Goal: Find specific page/section: Find specific page/section

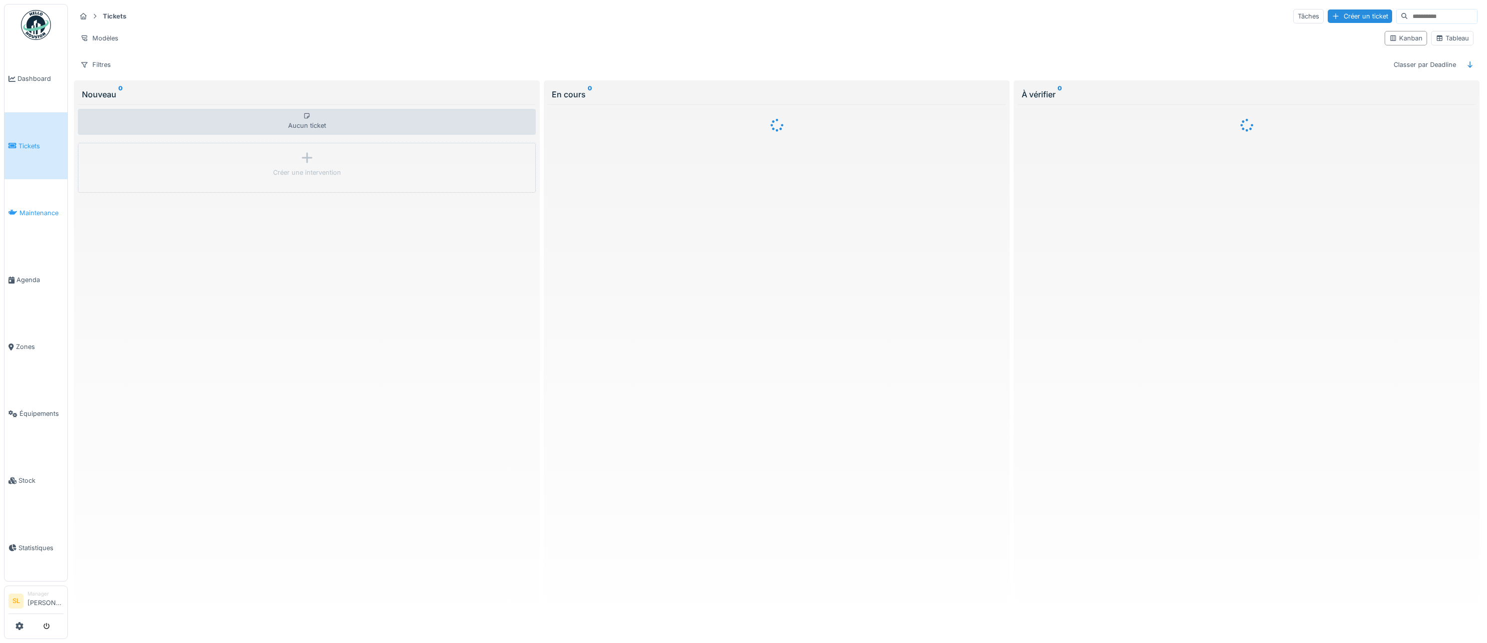
click at [30, 218] on link "Maintenance" at bounding box center [35, 212] width 63 height 67
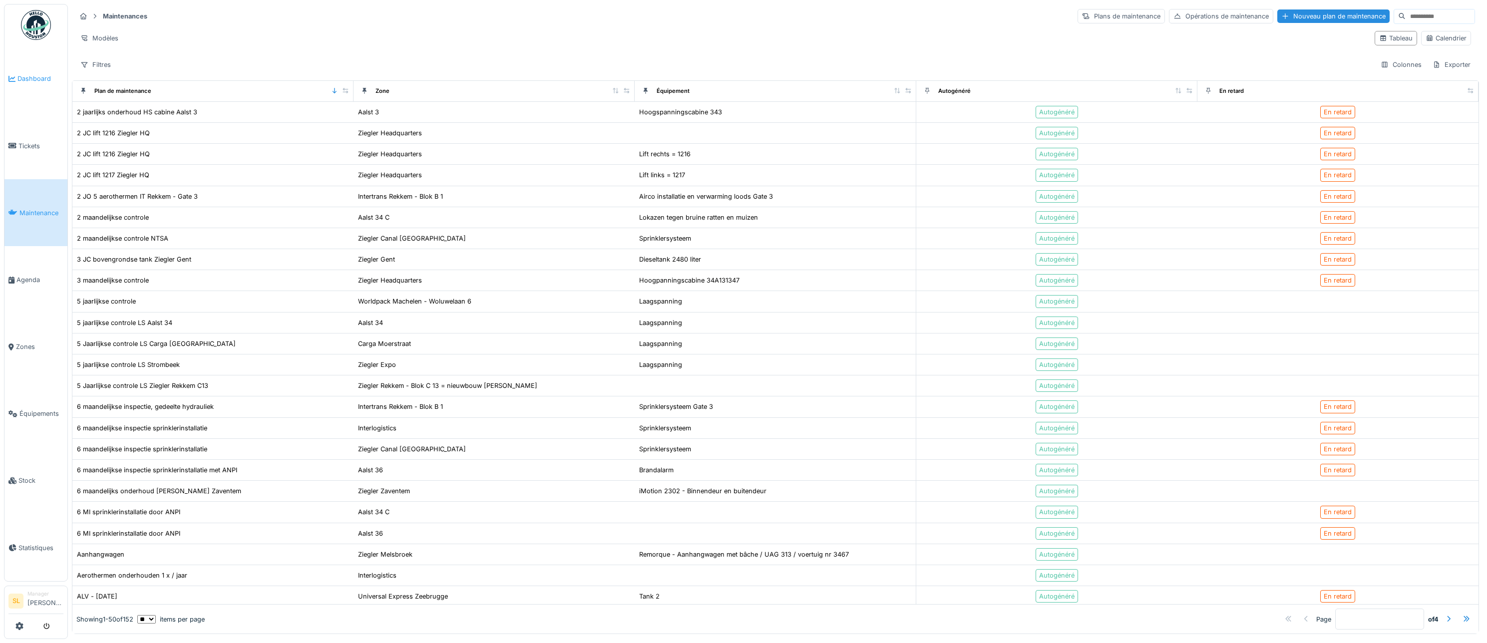
click at [38, 89] on link "Dashboard" at bounding box center [35, 78] width 63 height 67
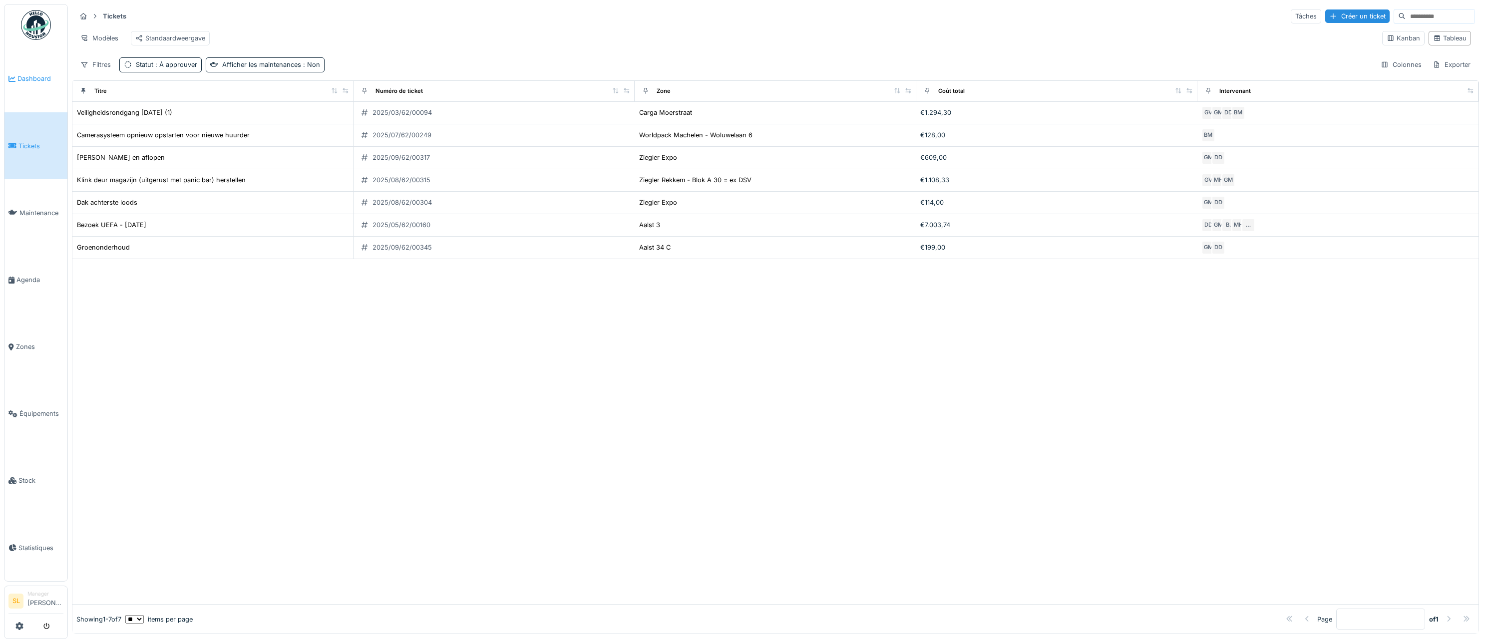
click at [41, 74] on span "Dashboard" at bounding box center [40, 78] width 46 height 9
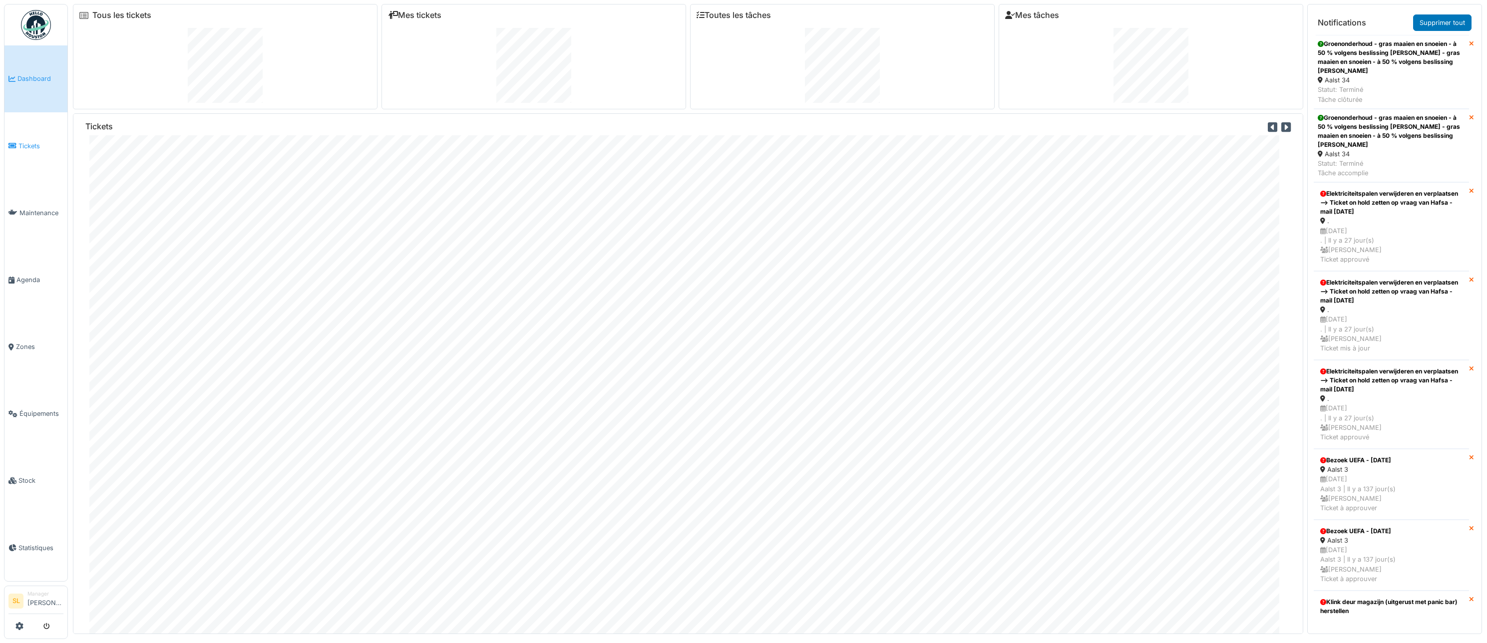
click at [34, 144] on span "Tickets" at bounding box center [40, 145] width 45 height 9
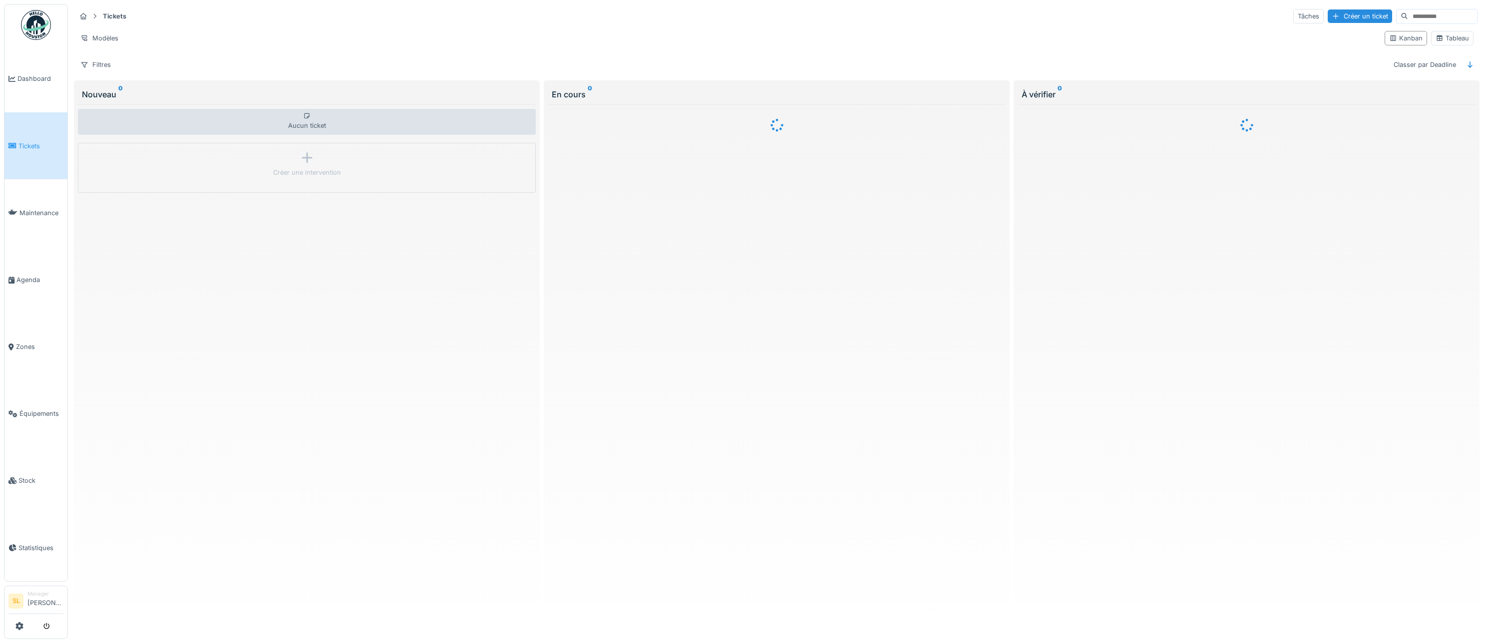
click at [1420, 20] on input at bounding box center [1442, 16] width 69 height 14
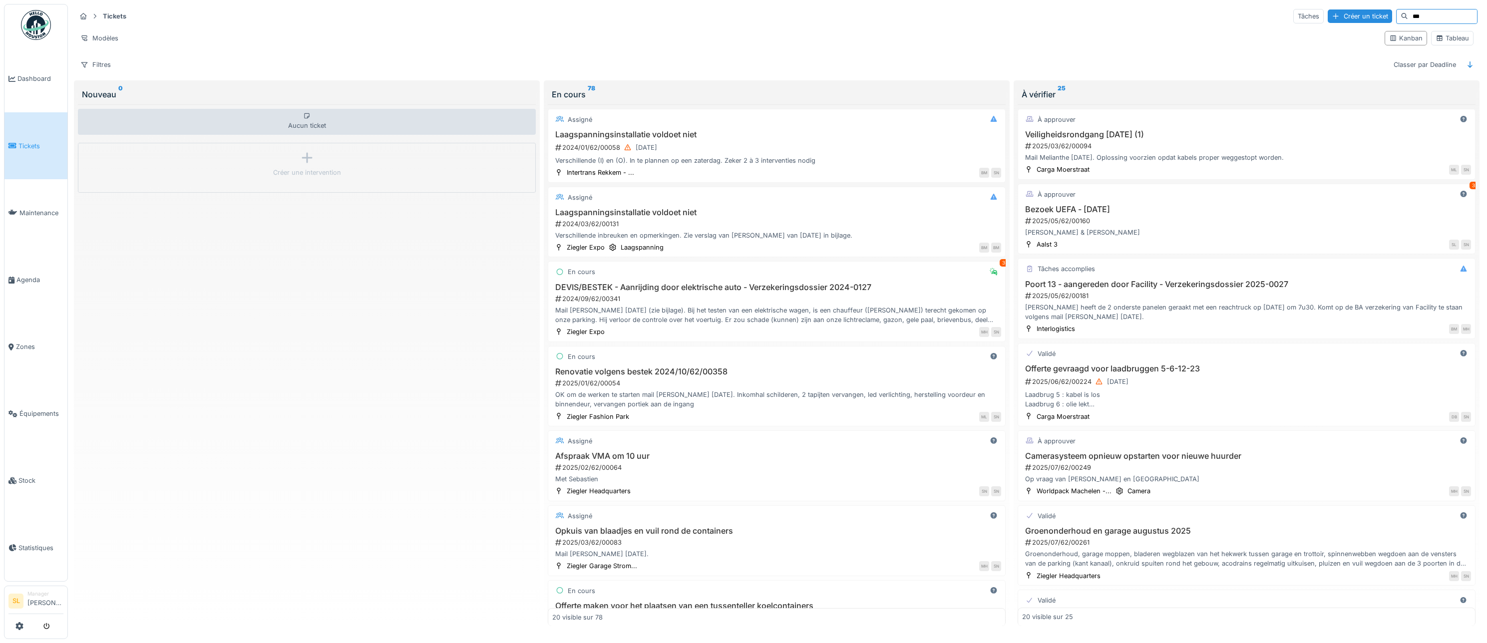
type input "***"
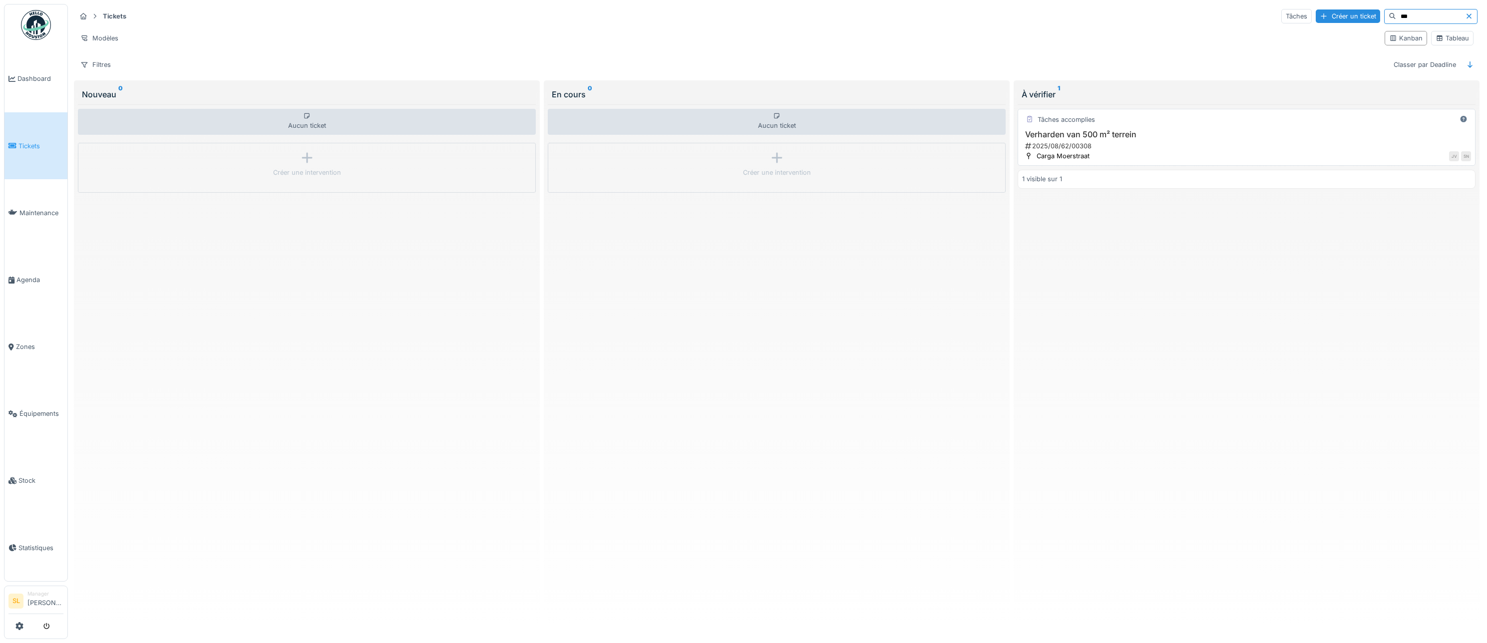
click at [1178, 136] on h3 "Verharden van 500 m² terrein" at bounding box center [1246, 134] width 449 height 9
